Goal: Transaction & Acquisition: Purchase product/service

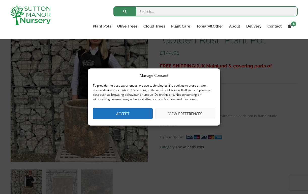
scroll to position [93, 0]
click at [191, 119] on button "View preferences" at bounding box center [185, 113] width 60 height 11
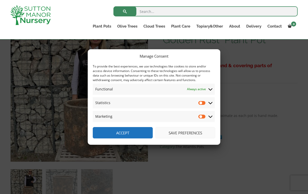
click at [190, 138] on button "Save preferences" at bounding box center [185, 132] width 60 height 11
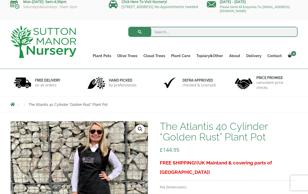
scroll to position [0, 0]
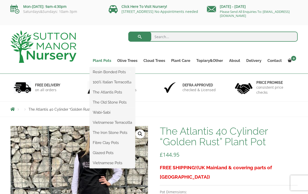
click at [103, 60] on link "Plant Pots" at bounding box center [102, 60] width 24 height 7
click at [115, 91] on link "The Atlantis Pots" at bounding box center [112, 92] width 45 height 8
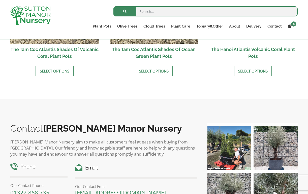
scroll to position [519, 0]
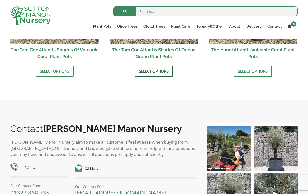
click at [155, 69] on link "Select options" at bounding box center [154, 71] width 38 height 11
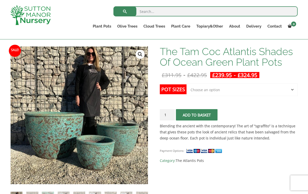
scroll to position [71, 0]
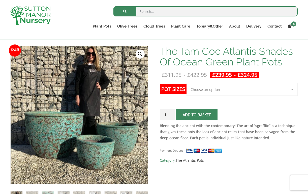
click at [233, 91] on select "Choose an option Click here to buy the 3rd to Largest Pot In The Picture Click …" at bounding box center [242, 89] width 111 height 13
click at [250, 93] on select "Choose an option Click here to buy the 3rd to Largest Pot In The Picture Click …" at bounding box center [242, 89] width 111 height 13
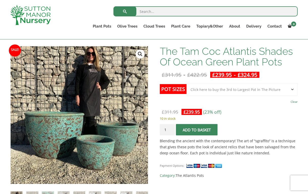
click at [233, 87] on select "Choose an option Click here to buy the 3rd to Largest Pot In The Picture Click …" at bounding box center [242, 89] width 111 height 13
select select "Click here to buy the 2nd to Largest Pot In The Picture"
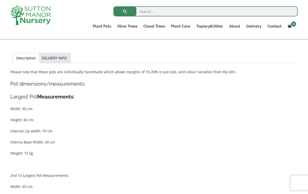
scroll to position [237, 0]
